Goal: Find specific page/section: Find specific page/section

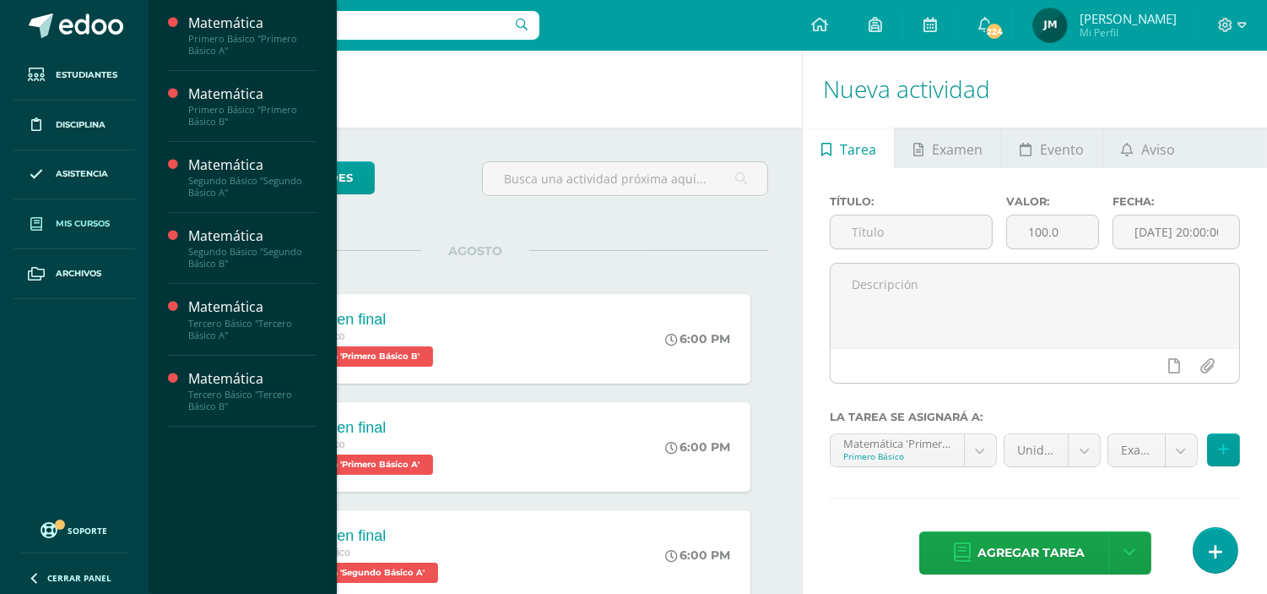
click at [89, 220] on span "Mis cursos" at bounding box center [83, 224] width 54 height 14
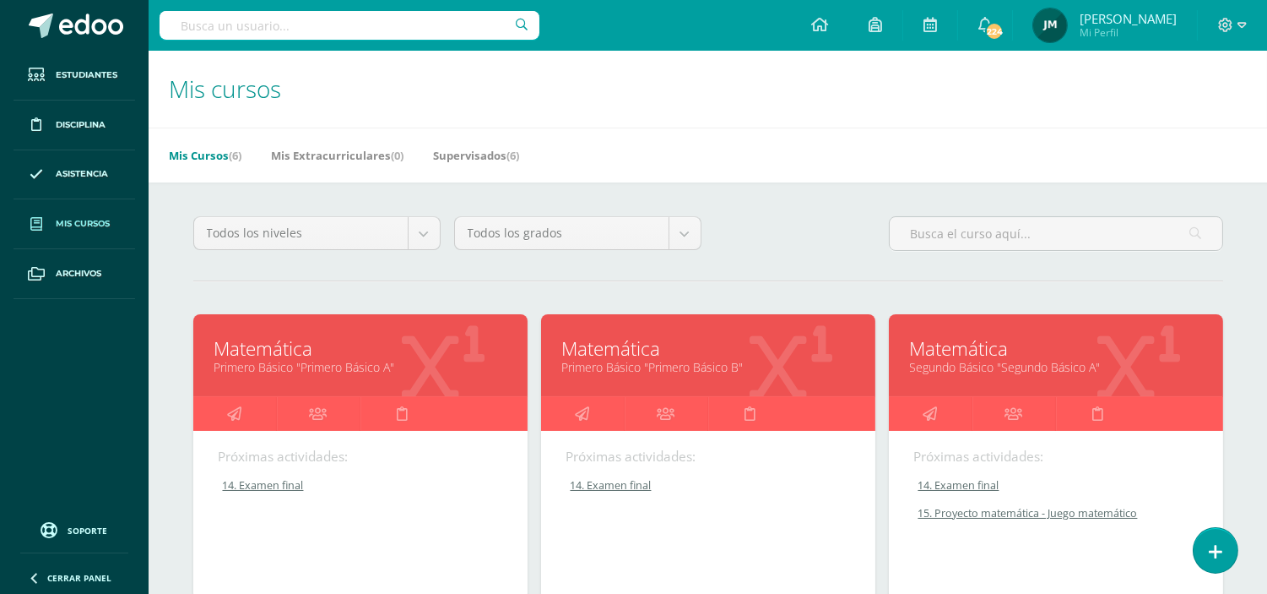
click at [1024, 365] on link "Segundo Básico "Segundo Básico A"" at bounding box center [1056, 367] width 292 height 16
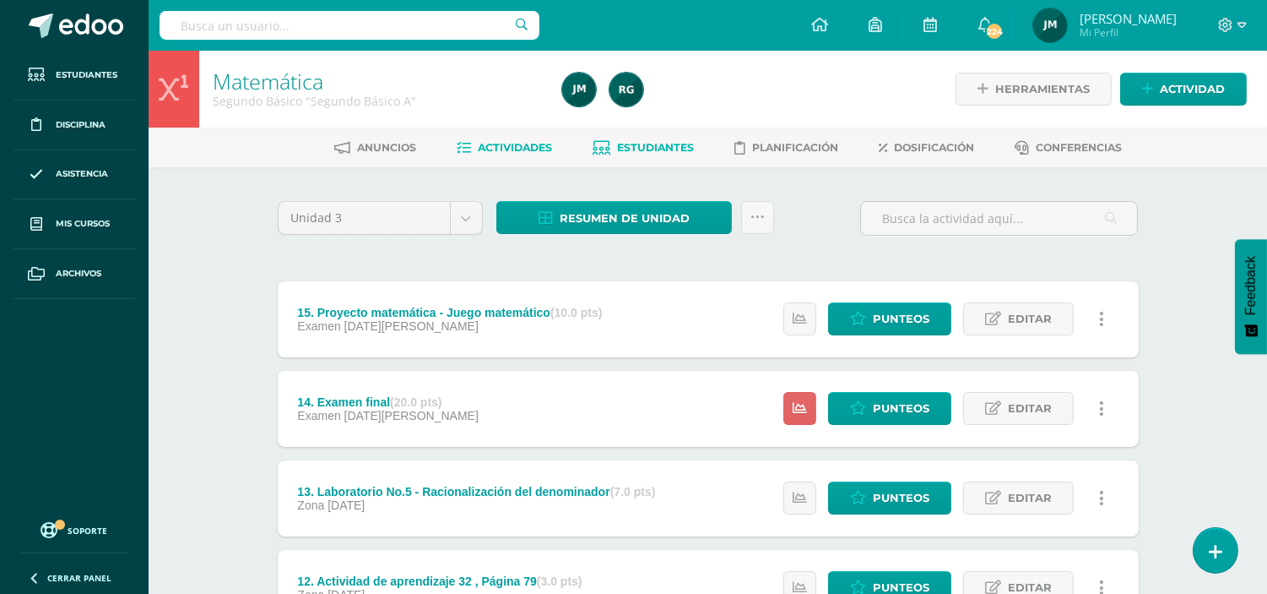
click at [671, 138] on link "Estudiantes" at bounding box center [643, 147] width 101 height 27
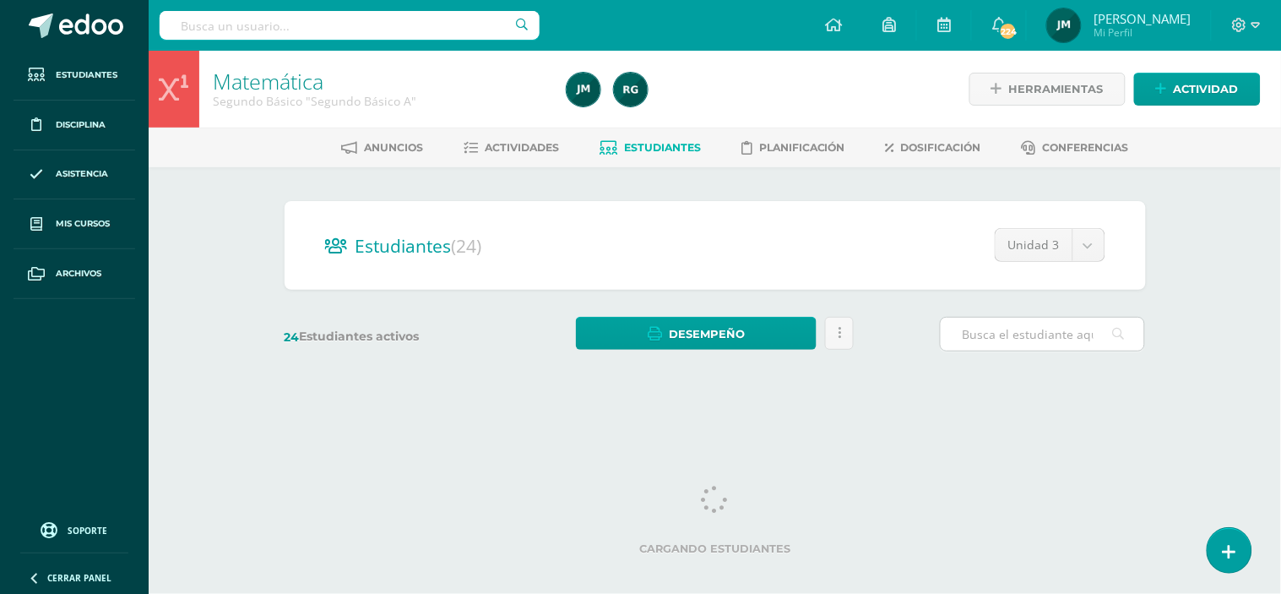
click at [985, 332] on input "text" at bounding box center [1042, 333] width 203 height 33
type input "p"
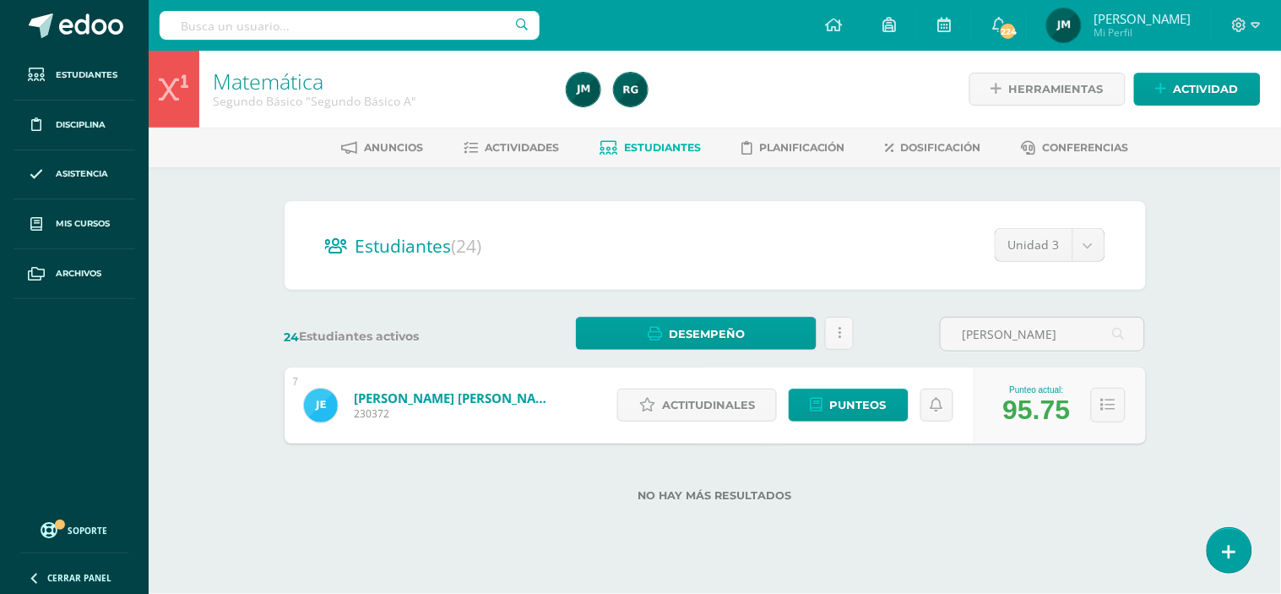
type input "jorge"
click at [271, 510] on div "Estudiantes (24) Unidad 3 Unidad 2 Unidad 4 Unidad 1 Unidad 3 24 Estudiantes ac…" at bounding box center [715, 361] width 929 height 388
